Goal: Task Accomplishment & Management: Use online tool/utility

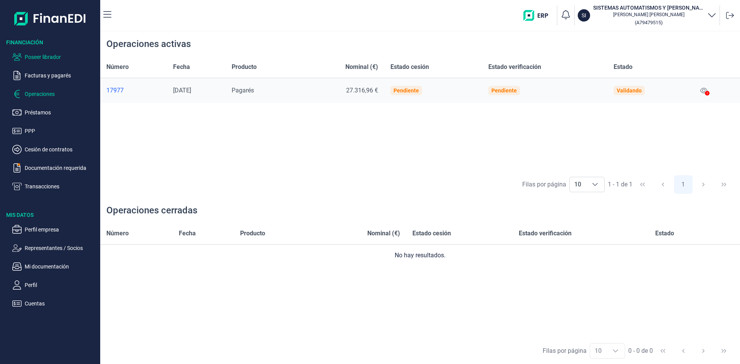
click at [47, 55] on p "Poseer librador" at bounding box center [61, 56] width 72 height 9
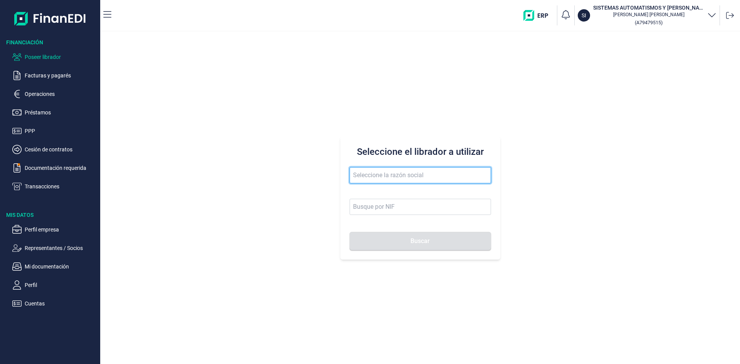
click at [396, 179] on input "text" at bounding box center [421, 175] width 142 height 16
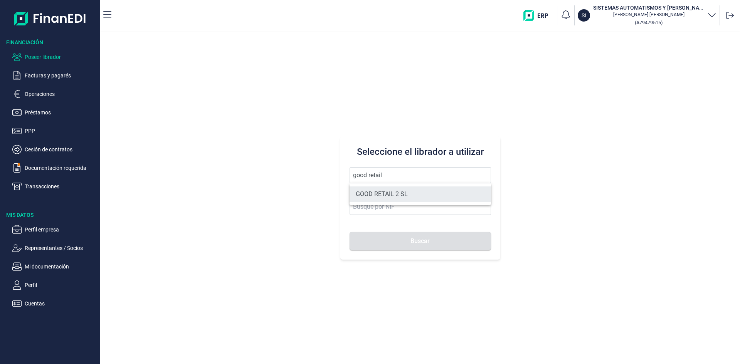
click at [403, 195] on li "GOOD RETAIL 2 SL" at bounding box center [421, 194] width 142 height 15
type input "GOOD RETAIL 2 SL"
type input "B05482914"
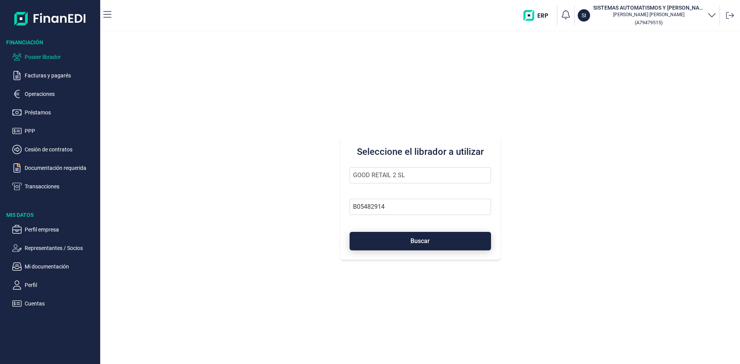
click at [415, 243] on span "Buscar" at bounding box center [420, 241] width 19 height 6
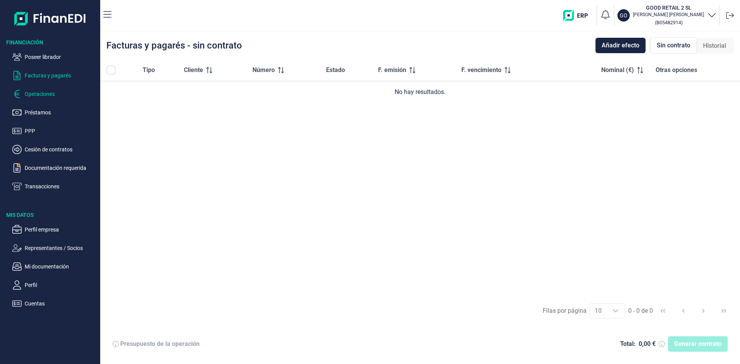
click at [33, 93] on p "Operaciones" at bounding box center [61, 93] width 72 height 9
